Goal: Browse casually

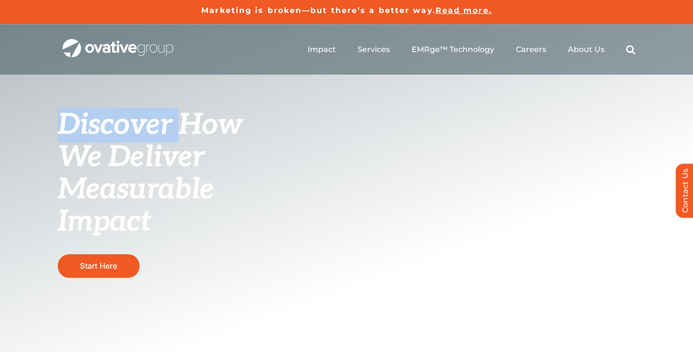
click at [182, 109] on span "Discover How" at bounding box center [150, 125] width 185 height 35
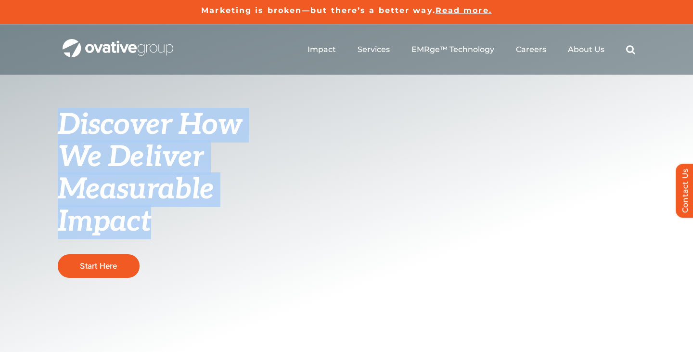
click at [182, 228] on h1 "Discover How We Deliver Measurable Impact" at bounding box center [159, 172] width 202 height 129
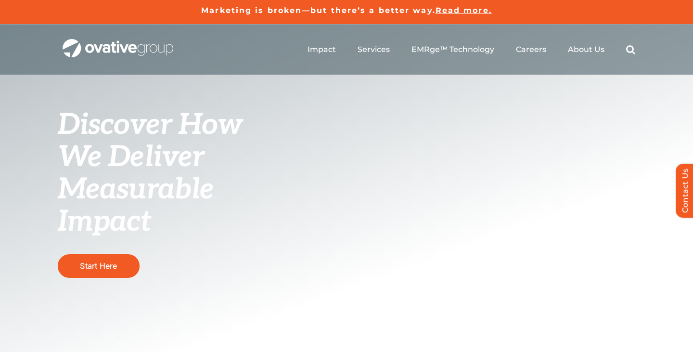
click at [182, 228] on h1 "Discover How We Deliver Measurable Impact" at bounding box center [159, 172] width 202 height 129
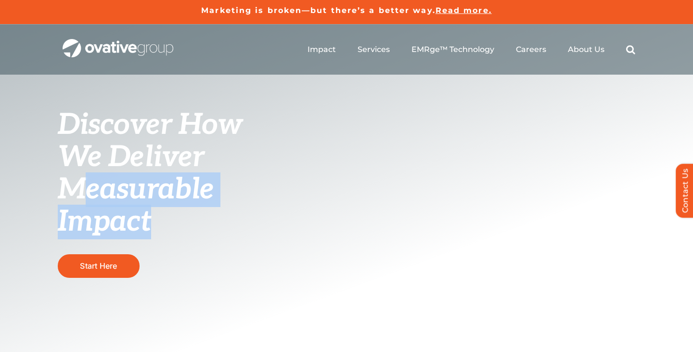
click at [182, 228] on h1 "Discover How We Deliver Measurable Impact" at bounding box center [159, 172] width 202 height 129
click at [182, 222] on h1 "Discover How We Deliver Measurable Impact" at bounding box center [159, 172] width 202 height 129
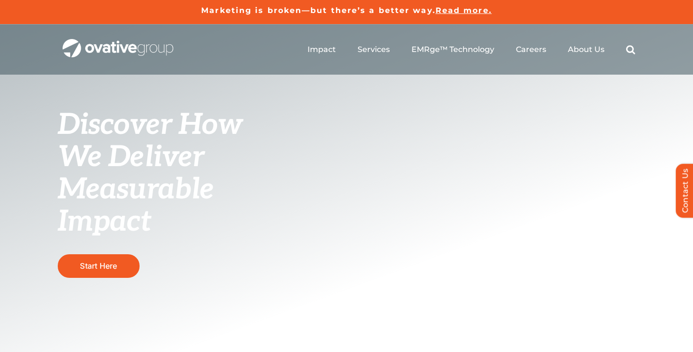
click at [182, 222] on h1 "Discover How We Deliver Measurable Impact" at bounding box center [159, 172] width 202 height 129
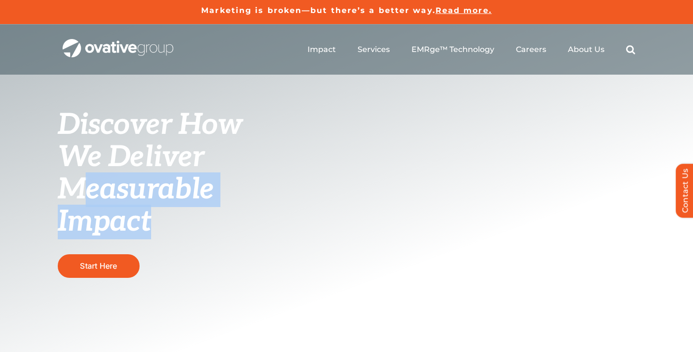
click at [182, 222] on h1 "Discover How We Deliver Measurable Impact" at bounding box center [159, 172] width 202 height 129
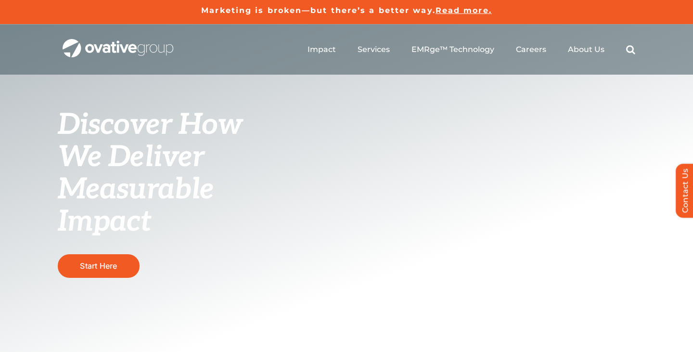
click at [182, 227] on h1 "Discover How We Deliver Measurable Impact" at bounding box center [159, 172] width 202 height 129
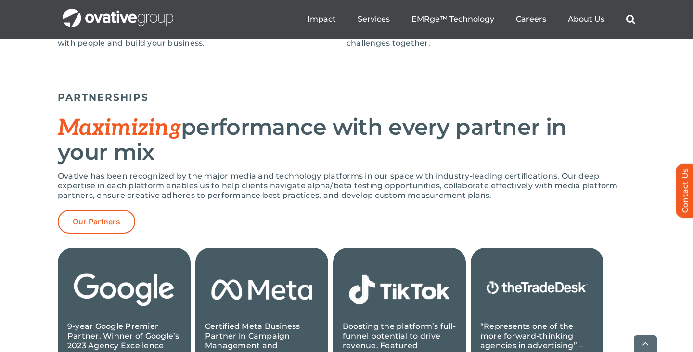
scroll to position [1027, 0]
